Goal: Task Accomplishment & Management: Complete application form

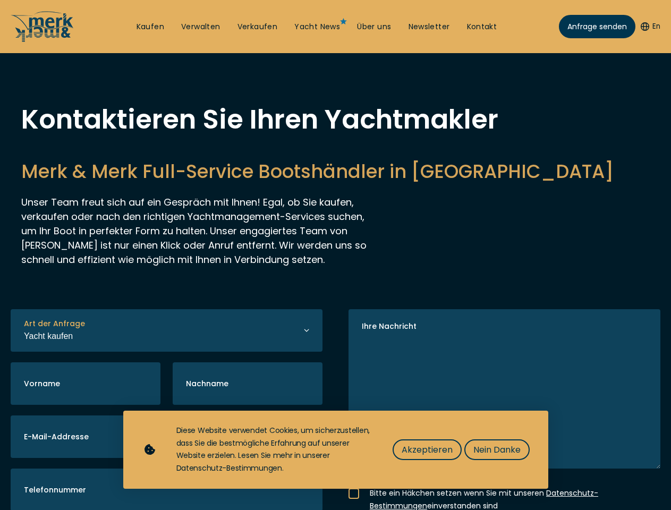
select select "buy"
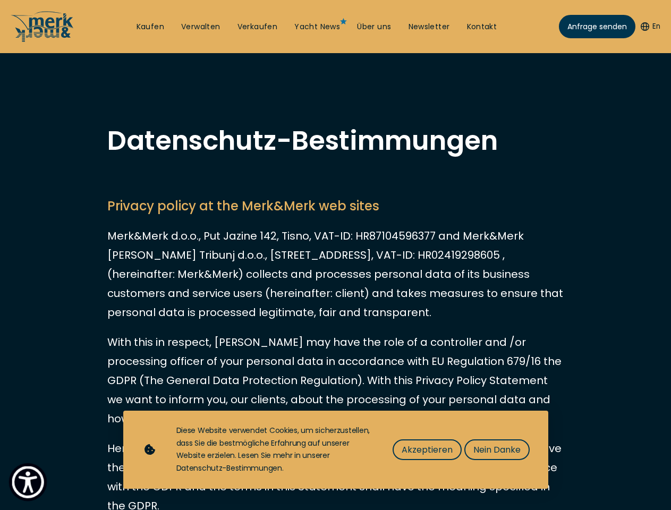
click at [28, 482] on img "Show Accessibility Preferences" at bounding box center [28, 482] width 32 height 32
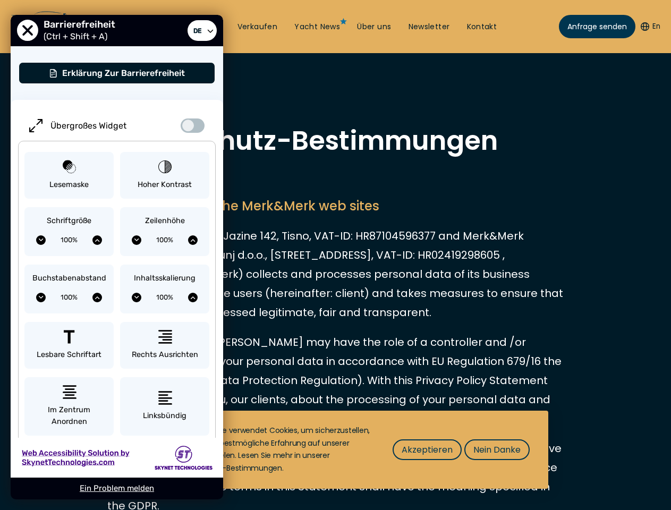
click at [648, 27] on button "En" at bounding box center [651, 26] width 20 height 11
click at [426, 449] on span "Akzeptieren" at bounding box center [427, 449] width 51 height 13
